Goal: Register for event/course

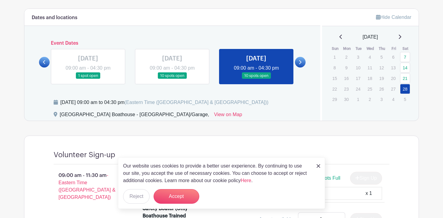
scroll to position [232, 0]
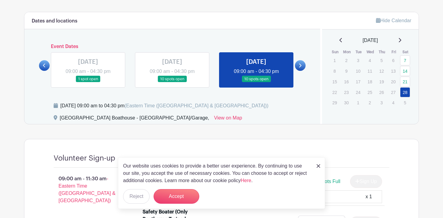
click at [88, 83] on link at bounding box center [88, 83] width 0 height 0
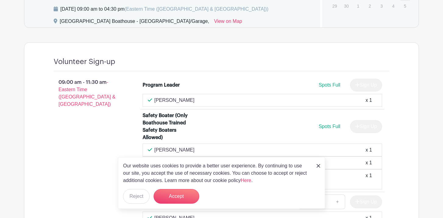
scroll to position [329, 0]
click at [317, 165] on img at bounding box center [319, 166] width 4 height 4
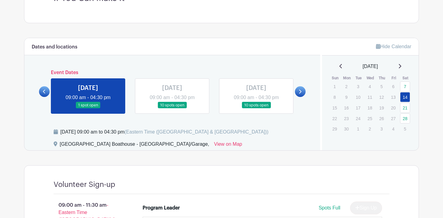
scroll to position [200, 0]
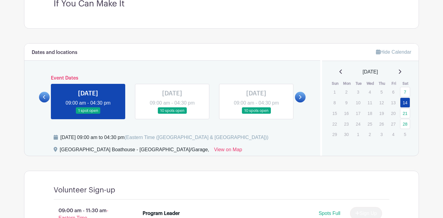
click at [401, 70] on icon at bounding box center [399, 71] width 3 height 5
click at [401, 72] on icon at bounding box center [400, 71] width 2 height 4
click at [401, 72] on icon at bounding box center [399, 71] width 3 height 5
click at [401, 68] on link at bounding box center [399, 71] width 3 height 7
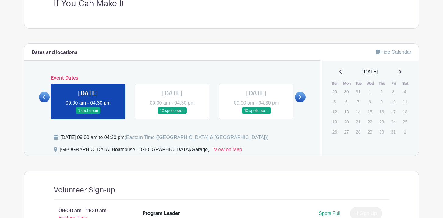
click at [401, 72] on icon at bounding box center [399, 71] width 3 height 5
click at [401, 72] on icon at bounding box center [400, 71] width 2 height 4
click at [403, 73] on div "March 2025" at bounding box center [370, 71] width 82 height 7
click at [401, 69] on link at bounding box center [399, 71] width 3 height 7
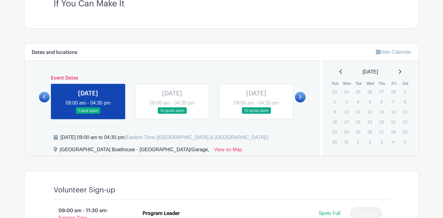
click at [401, 70] on icon at bounding box center [399, 71] width 3 height 5
click at [402, 72] on div "April 2025" at bounding box center [370, 71] width 82 height 7
click at [401, 73] on icon at bounding box center [399, 71] width 3 height 5
click at [402, 70] on div "May 2025" at bounding box center [370, 71] width 82 height 7
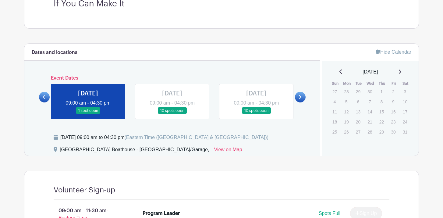
click at [401, 71] on icon at bounding box center [399, 71] width 3 height 5
click at [401, 71] on icon at bounding box center [400, 71] width 2 height 4
click at [401, 71] on icon at bounding box center [399, 71] width 3 height 5
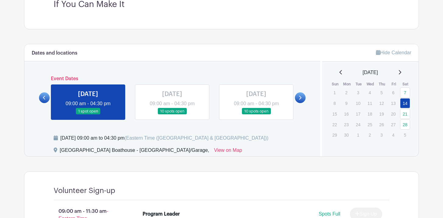
click at [302, 98] on link at bounding box center [300, 97] width 11 height 11
click at [339, 71] on icon at bounding box center [340, 72] width 2 height 4
click at [300, 98] on icon at bounding box center [300, 97] width 3 height 5
click at [300, 99] on icon at bounding box center [300, 98] width 2 height 4
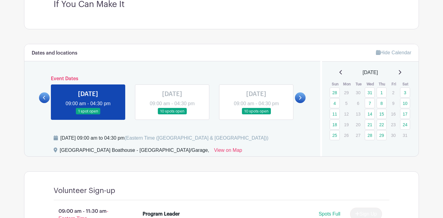
click at [45, 97] on icon at bounding box center [44, 97] width 3 height 5
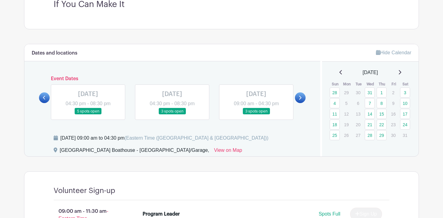
click at [298, 97] on link at bounding box center [300, 97] width 11 height 11
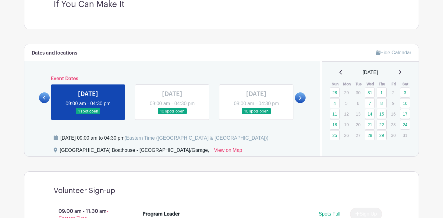
click at [401, 73] on icon at bounding box center [399, 72] width 3 height 5
click at [376, 53] on icon at bounding box center [378, 52] width 4 height 5
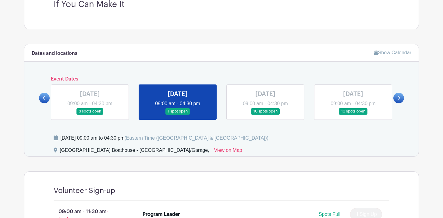
click at [401, 99] on link at bounding box center [398, 98] width 11 height 11
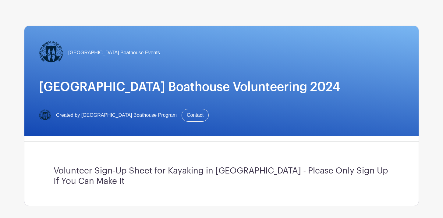
scroll to position [23, 0]
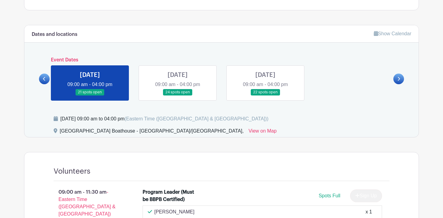
scroll to position [186, 0]
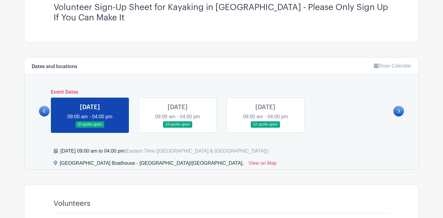
click at [178, 128] on link at bounding box center [178, 128] width 0 height 0
click at [265, 128] on link at bounding box center [265, 128] width 0 height 0
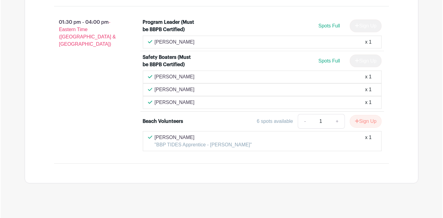
scroll to position [643, 0]
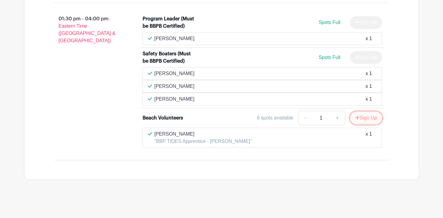
click at [366, 118] on button "Sign Up" at bounding box center [366, 118] width 32 height 13
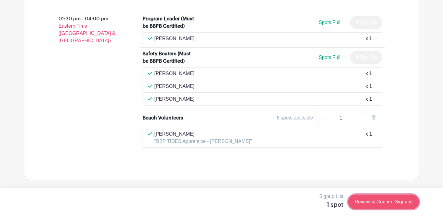
click at [363, 202] on link "Review & Confirm Signups" at bounding box center [383, 202] width 71 height 15
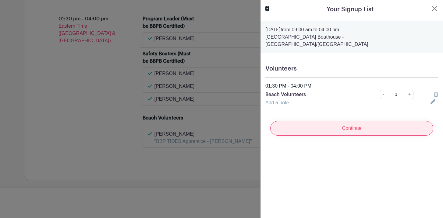
click at [320, 121] on input "Continue" at bounding box center [351, 128] width 163 height 15
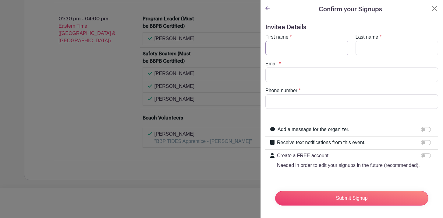
click at [273, 47] on input "First name" at bounding box center [306, 48] width 83 height 15
type input "[PERSON_NAME]"
click at [363, 47] on input "Last name" at bounding box center [397, 48] width 83 height 15
type input "sangree"
click at [295, 75] on input "Email" at bounding box center [351, 75] width 173 height 15
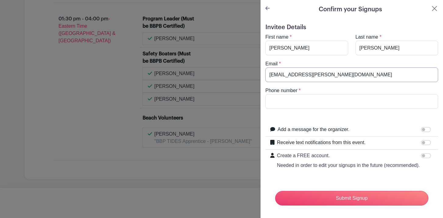
type input "marycora.sangree@gmail.com"
click at [283, 103] on input "Phone number" at bounding box center [351, 101] width 173 height 15
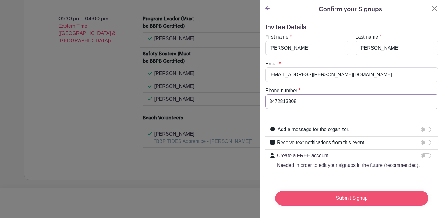
type input "3472813308"
click at [321, 199] on input "Submit Signup" at bounding box center [351, 198] width 153 height 15
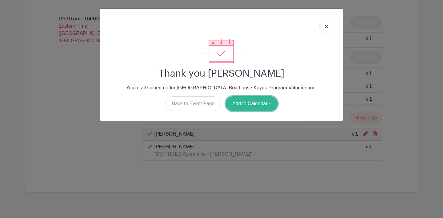
click at [254, 105] on button "Add to Calendar" at bounding box center [252, 104] width 52 height 15
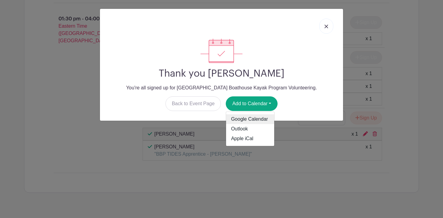
click at [245, 121] on link "Google Calendar" at bounding box center [250, 120] width 48 height 10
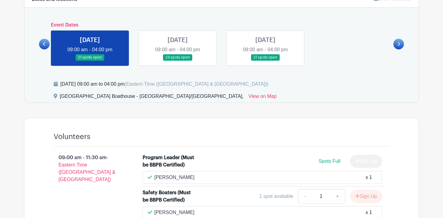
scroll to position [250, 0]
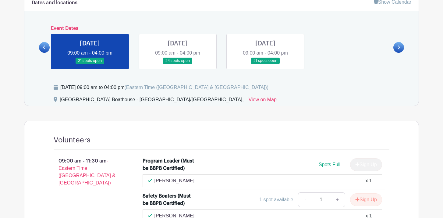
click at [265, 64] on link at bounding box center [265, 64] width 0 height 0
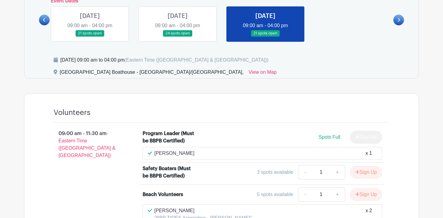
scroll to position [278, 0]
click at [90, 36] on link at bounding box center [90, 36] width 0 height 0
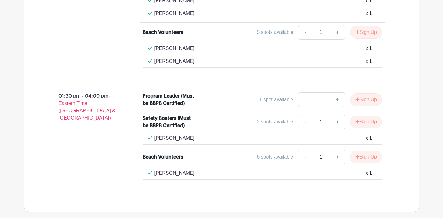
scroll to position [624, 0]
